Goal: Task Accomplishment & Management: Manage account settings

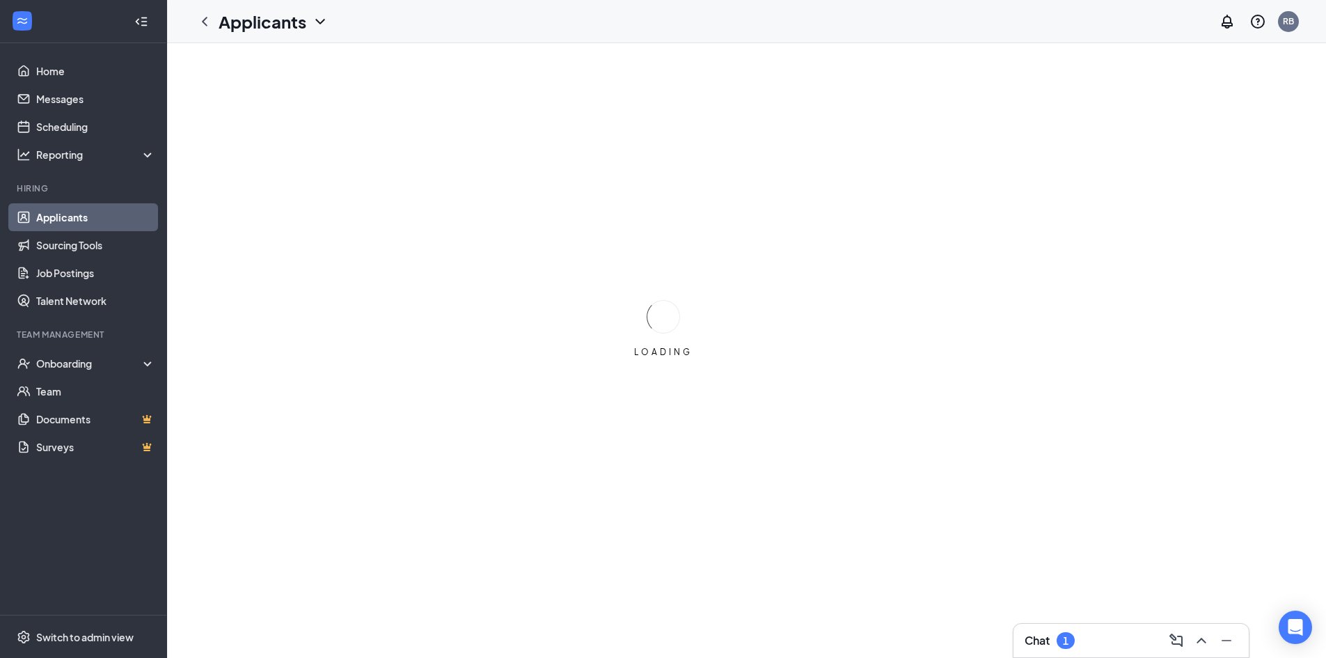
click at [1107, 642] on div "Chat 1" at bounding box center [1130, 640] width 213 height 22
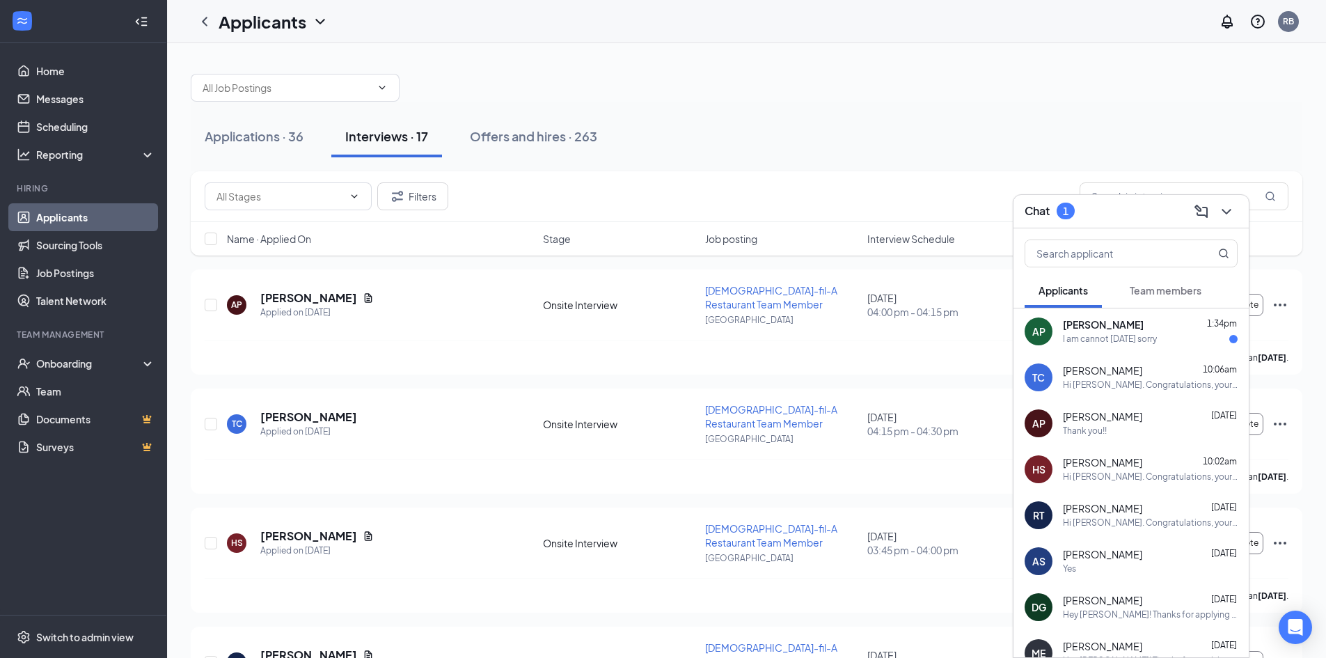
click at [1170, 340] on div "I am cannot [DATE] sorry" at bounding box center [1150, 339] width 175 height 12
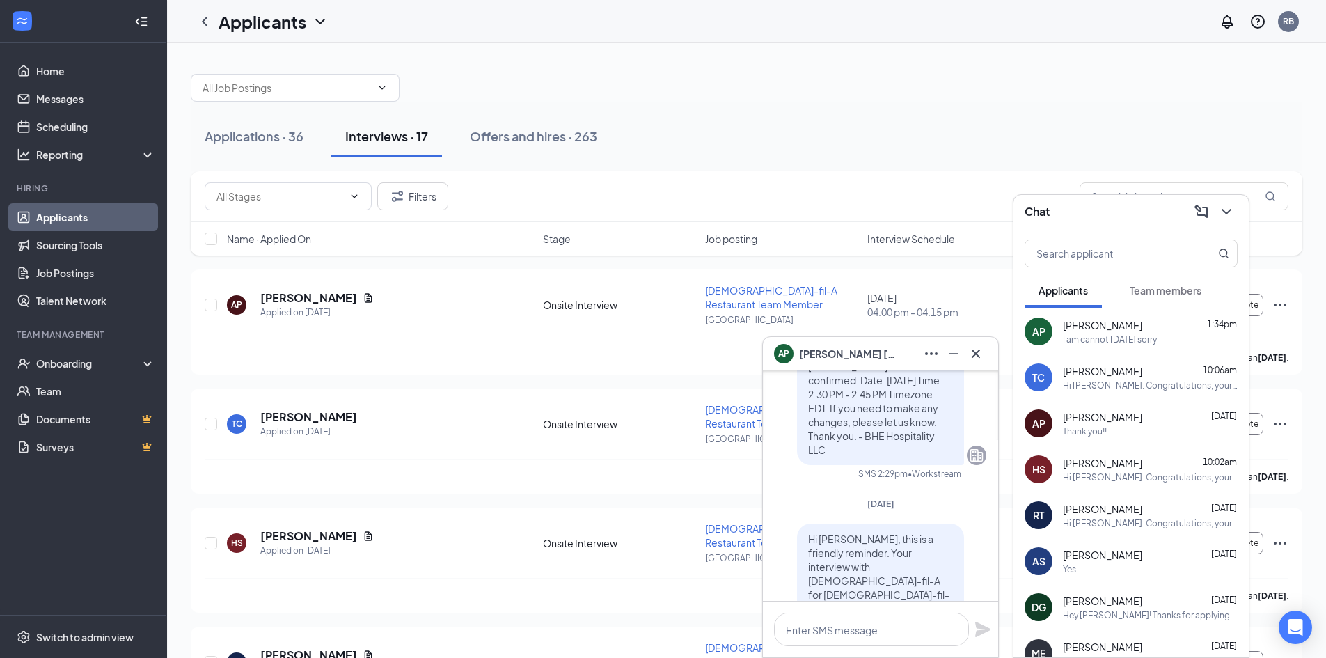
scroll to position [-487, 0]
click at [1226, 214] on icon "ChevronDown" at bounding box center [1226, 211] width 17 height 17
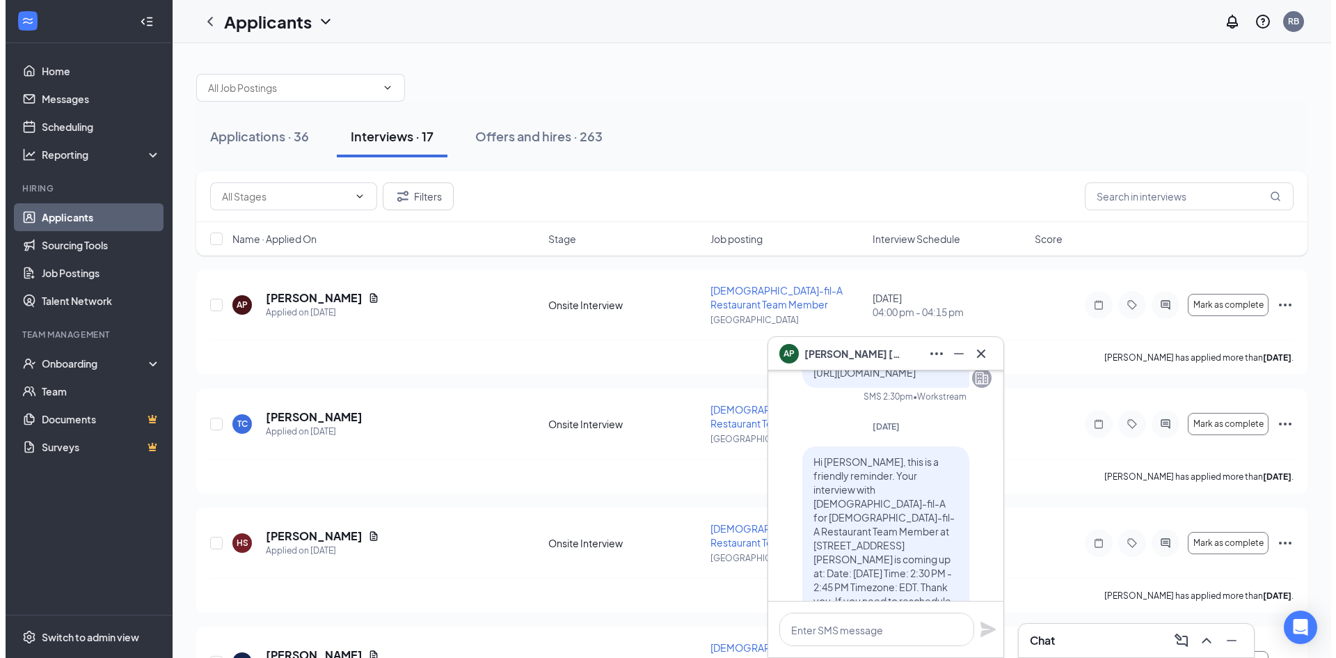
scroll to position [0, 0]
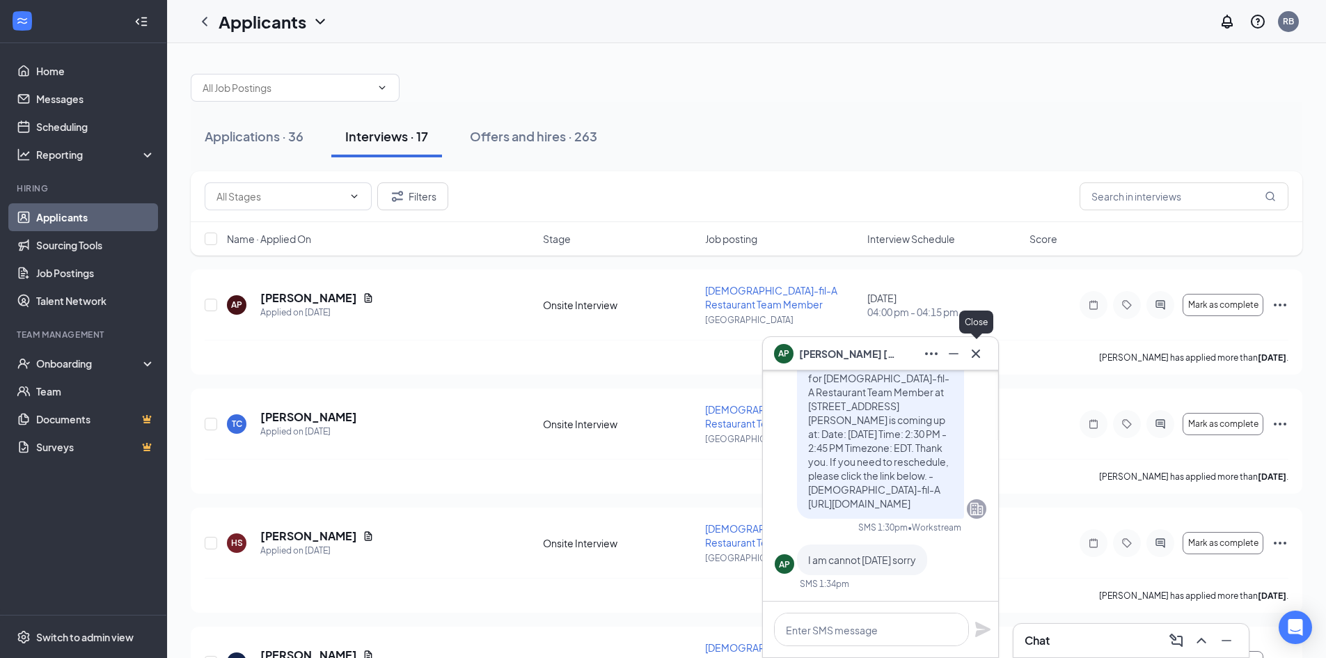
click at [974, 351] on icon "Cross" at bounding box center [975, 353] width 8 height 8
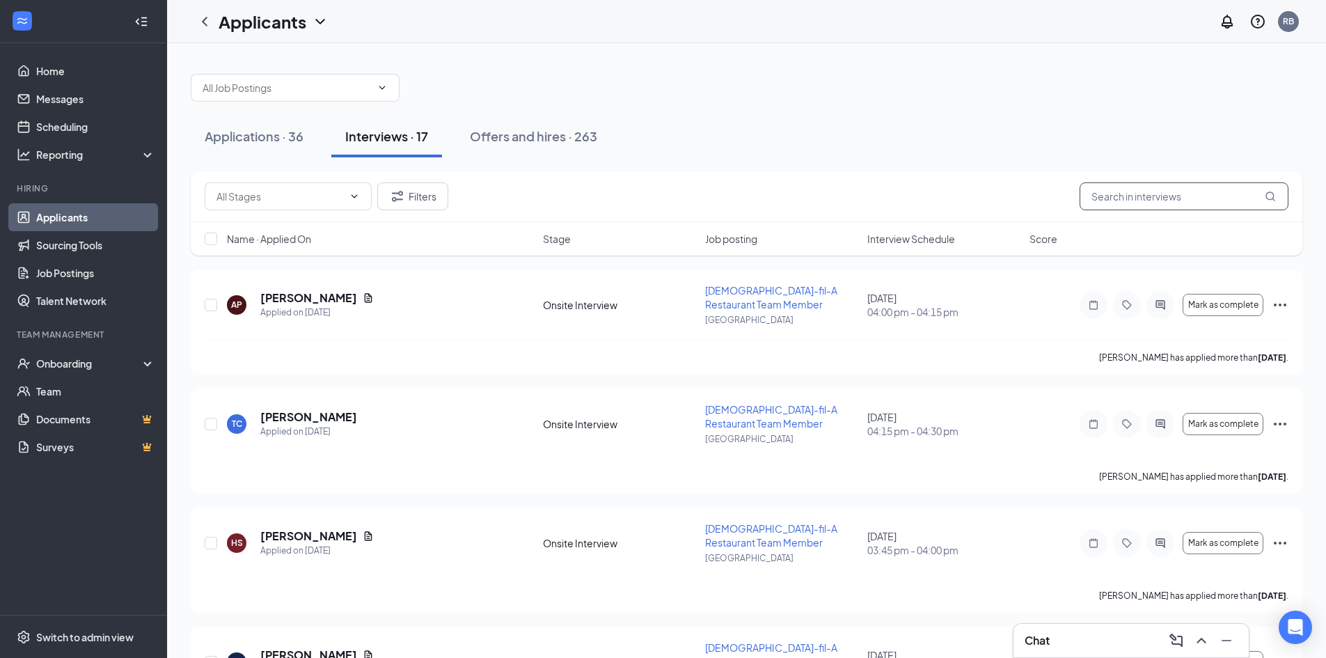
click at [1136, 191] on input "text" at bounding box center [1183, 196] width 209 height 28
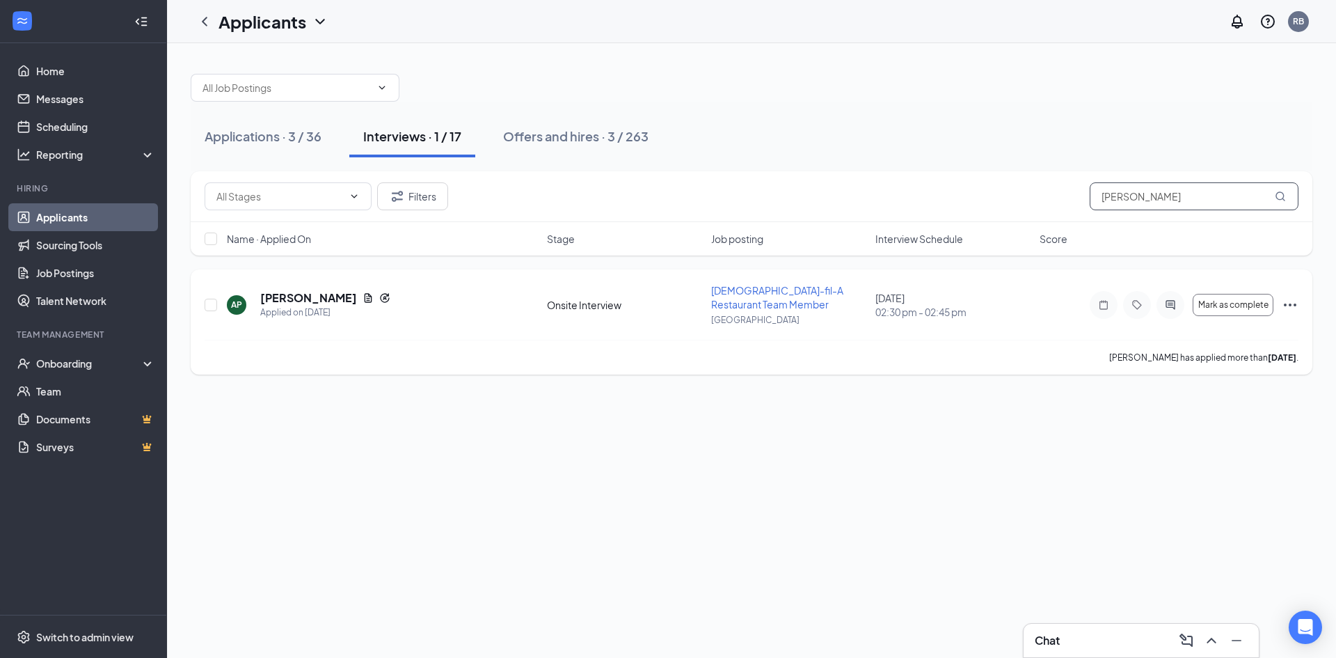
type input "[PERSON_NAME]"
click at [1289, 305] on icon "Ellipses" at bounding box center [1290, 304] width 17 height 17
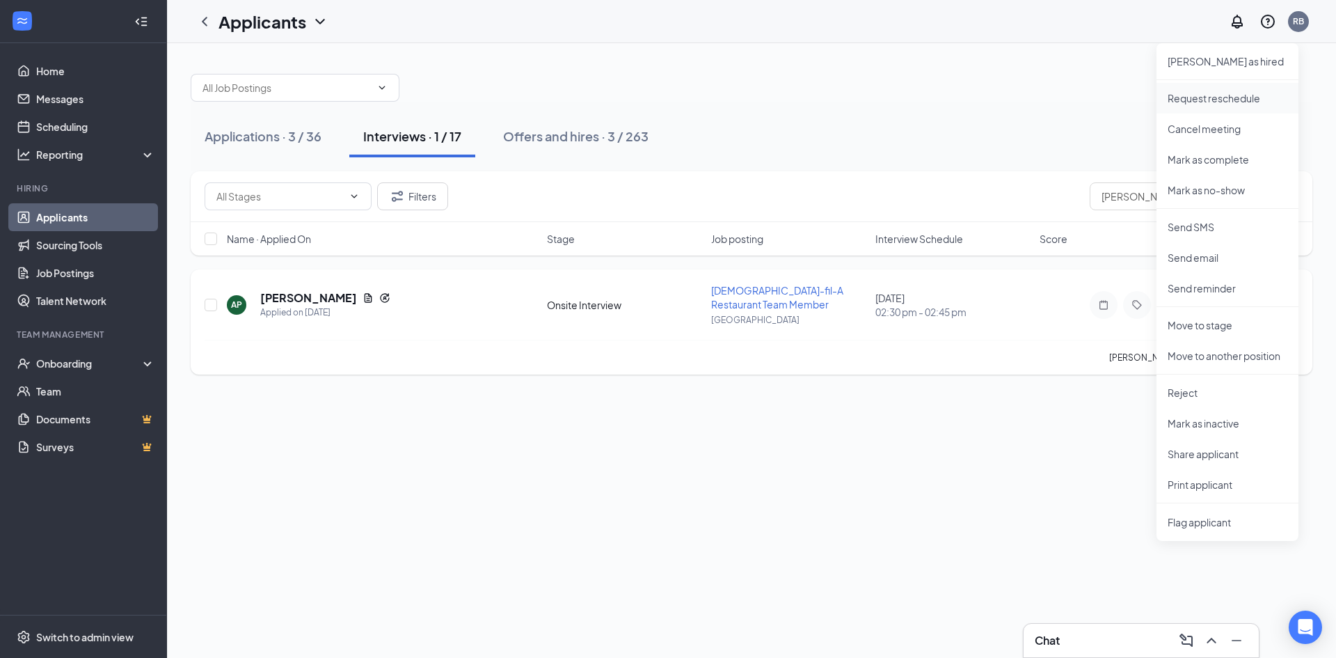
click at [1220, 98] on p "Request reschedule" at bounding box center [1228, 98] width 120 height 14
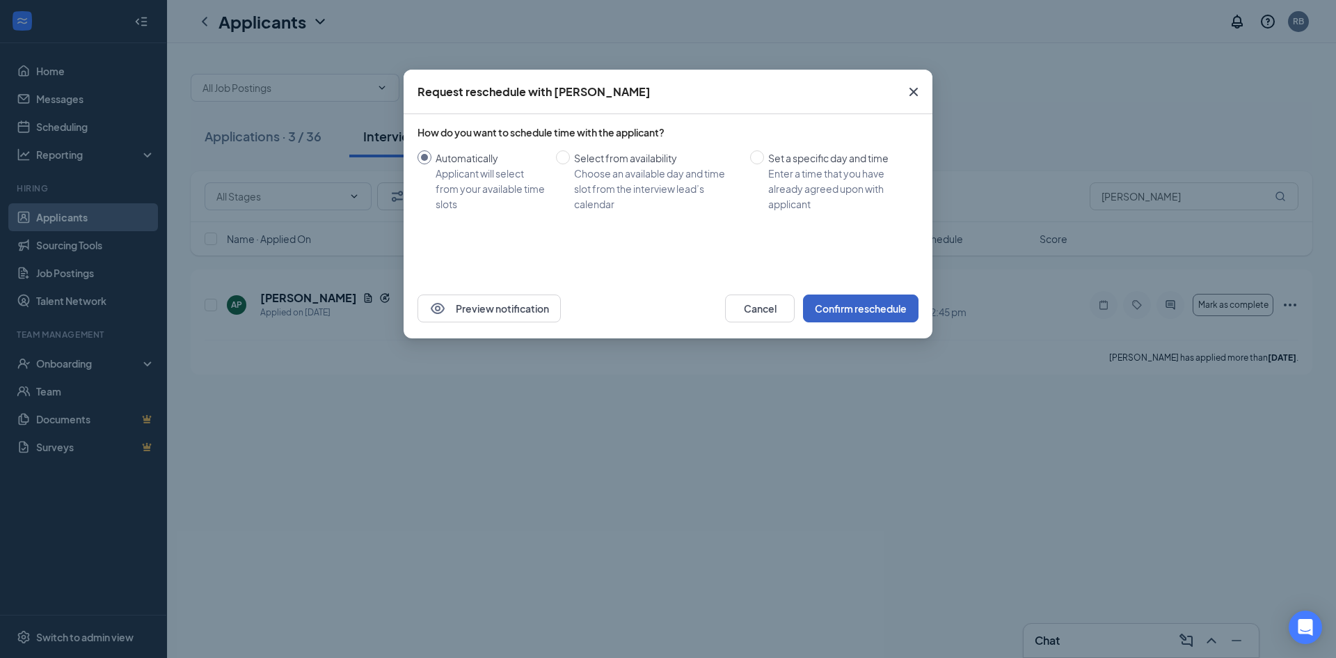
click at [855, 310] on button "Confirm reschedule" at bounding box center [861, 308] width 116 height 28
